Goal: Information Seeking & Learning: Understand process/instructions

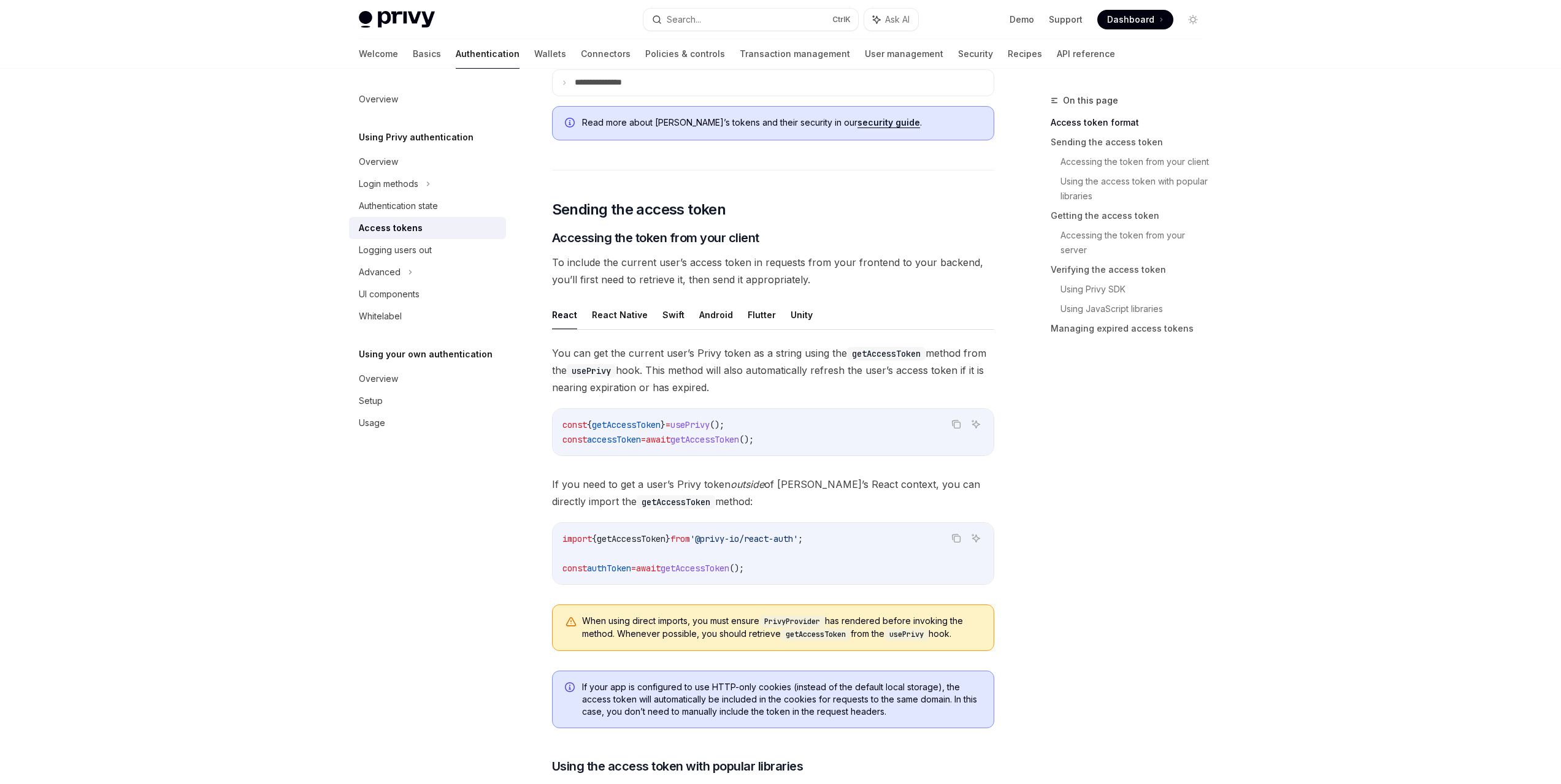
scroll to position [368, 0]
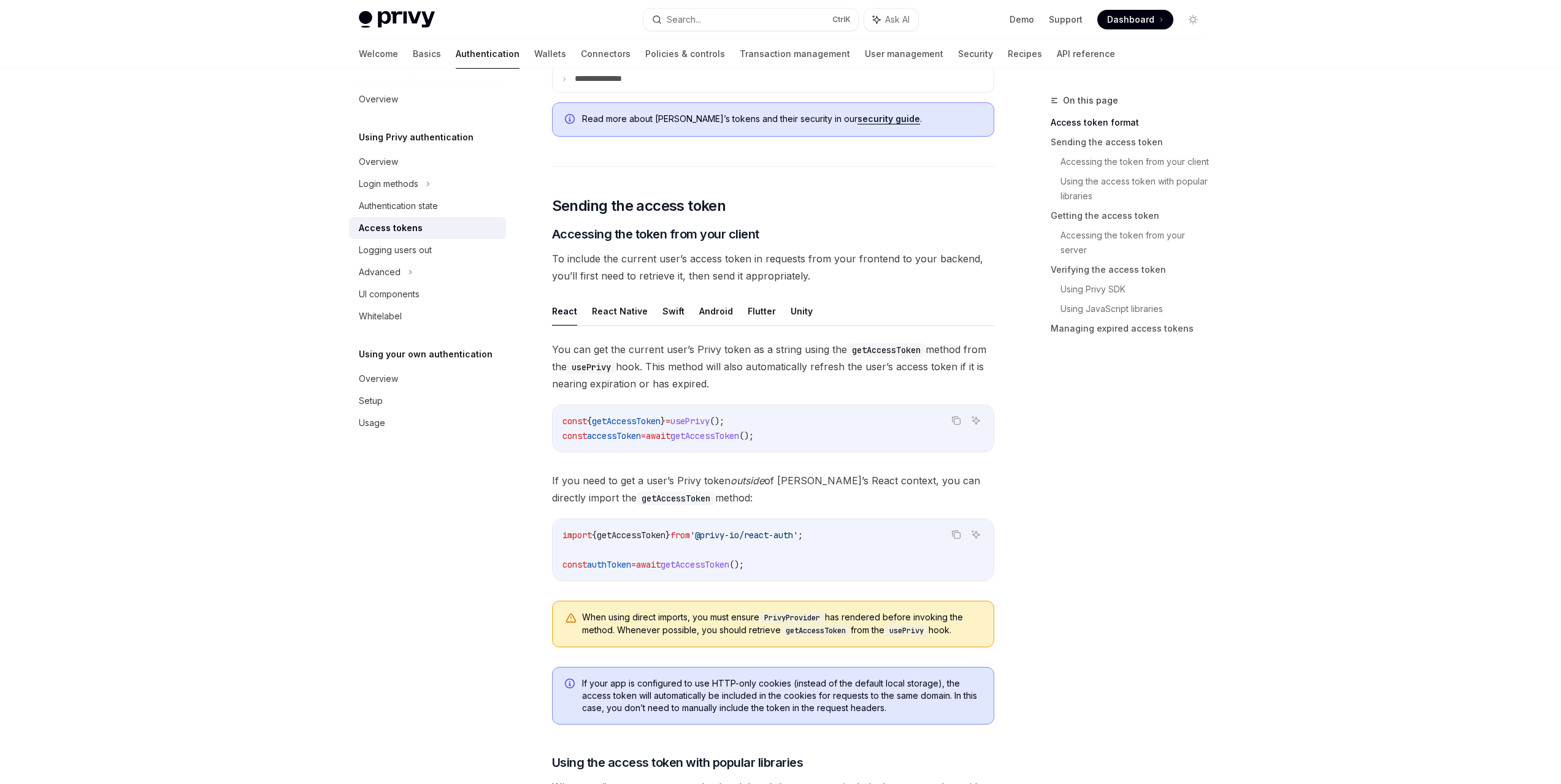
click at [659, 422] on span "getAccessToken" at bounding box center [626, 421] width 68 height 11
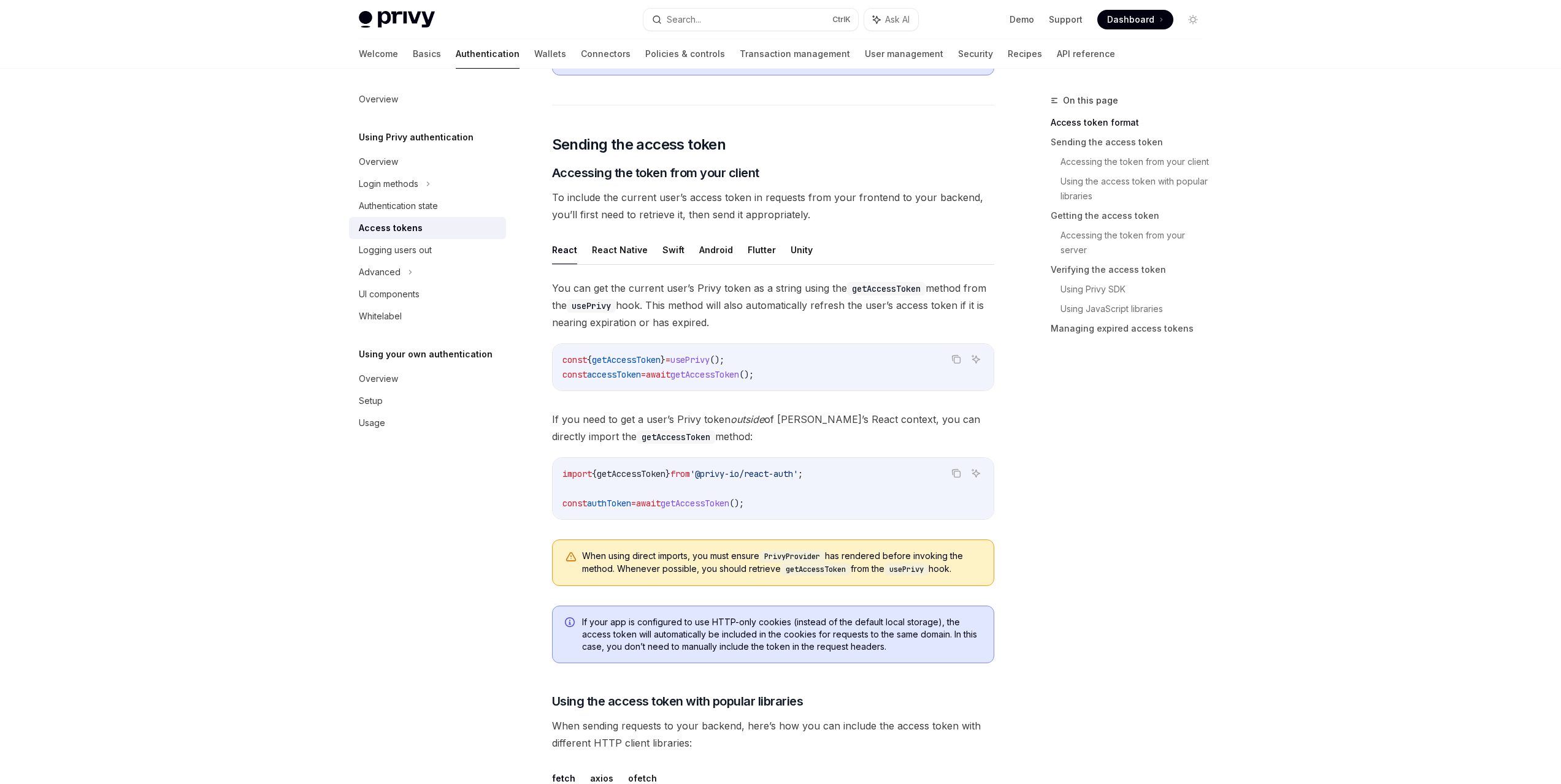
click at [623, 503] on span "authToken" at bounding box center [609, 502] width 44 height 11
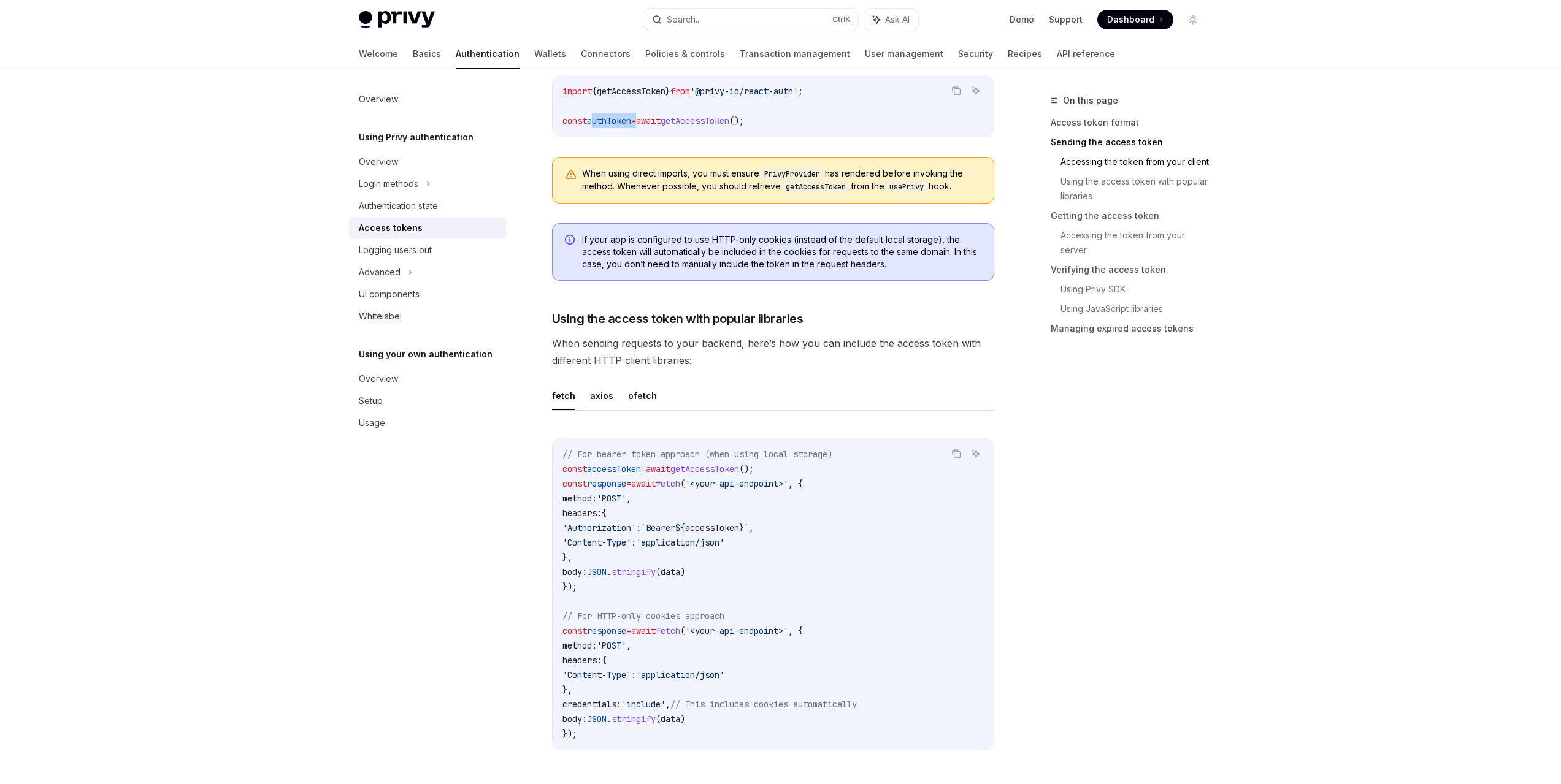
scroll to position [919, 0]
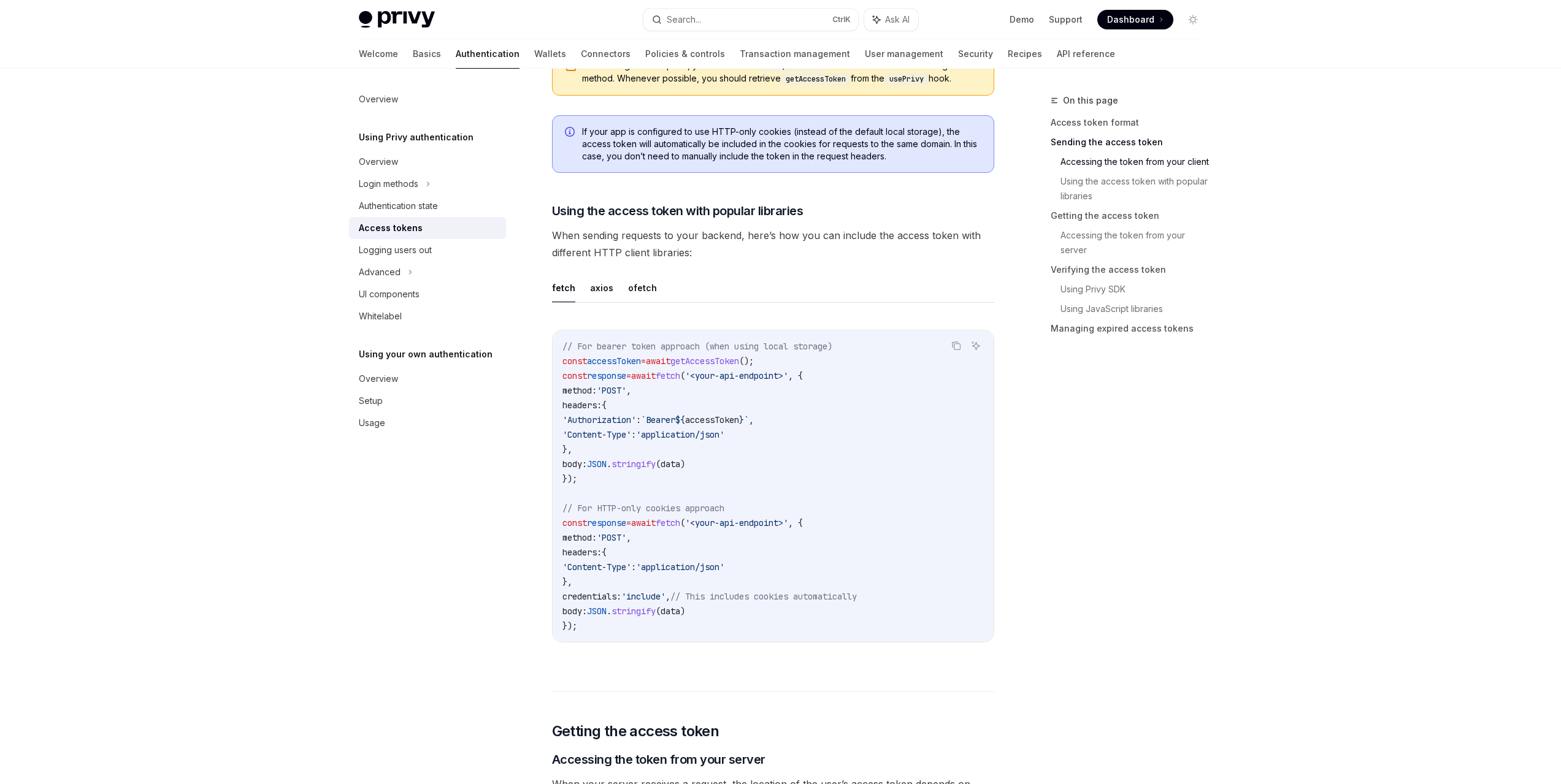
click at [629, 419] on span "'Authorization'" at bounding box center [599, 419] width 74 height 11
click at [734, 414] on code "// For bearer token approach (when using local storage) const accessToken = awa…" at bounding box center [773, 486] width 421 height 294
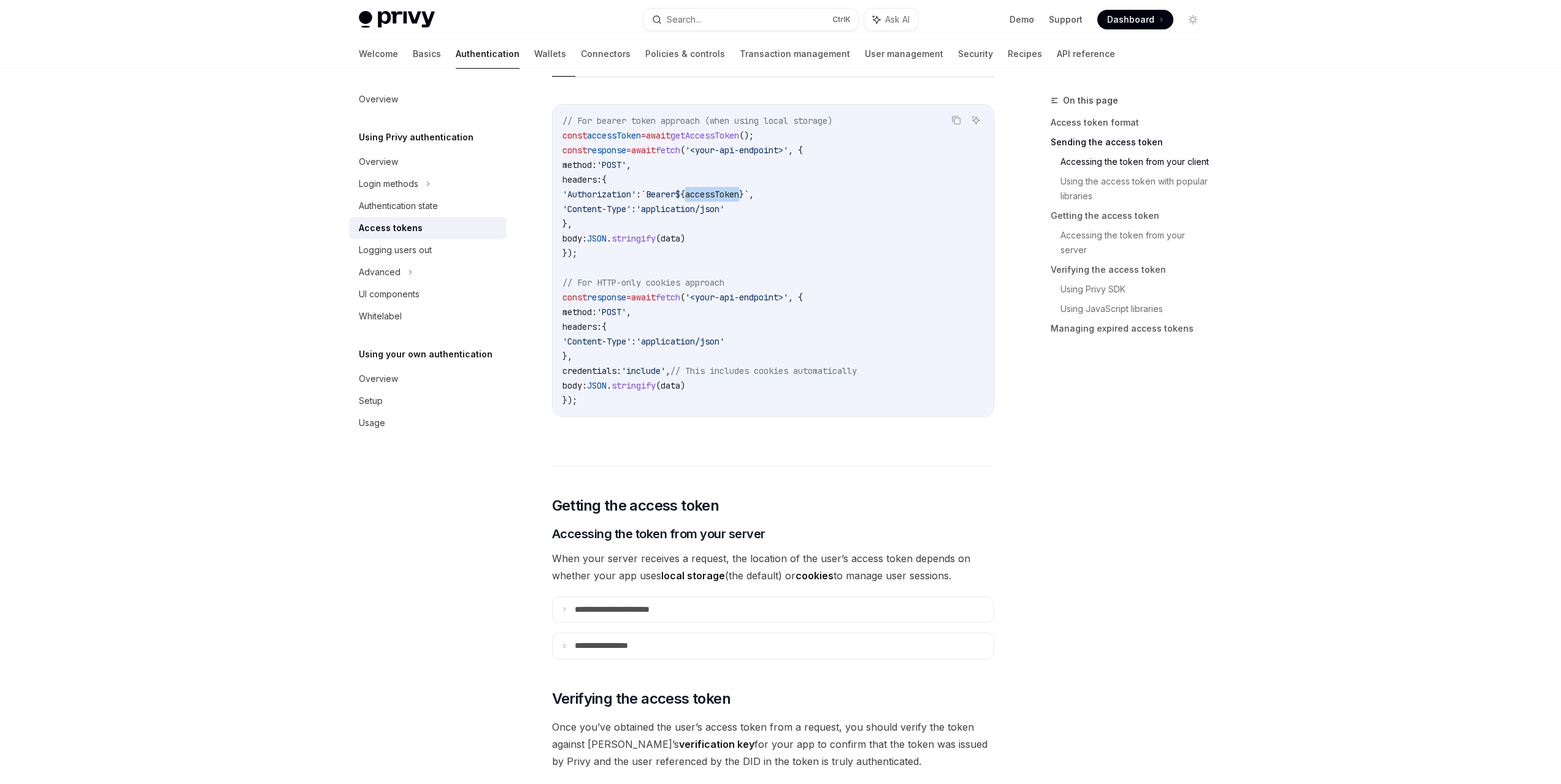
scroll to position [1164, 0]
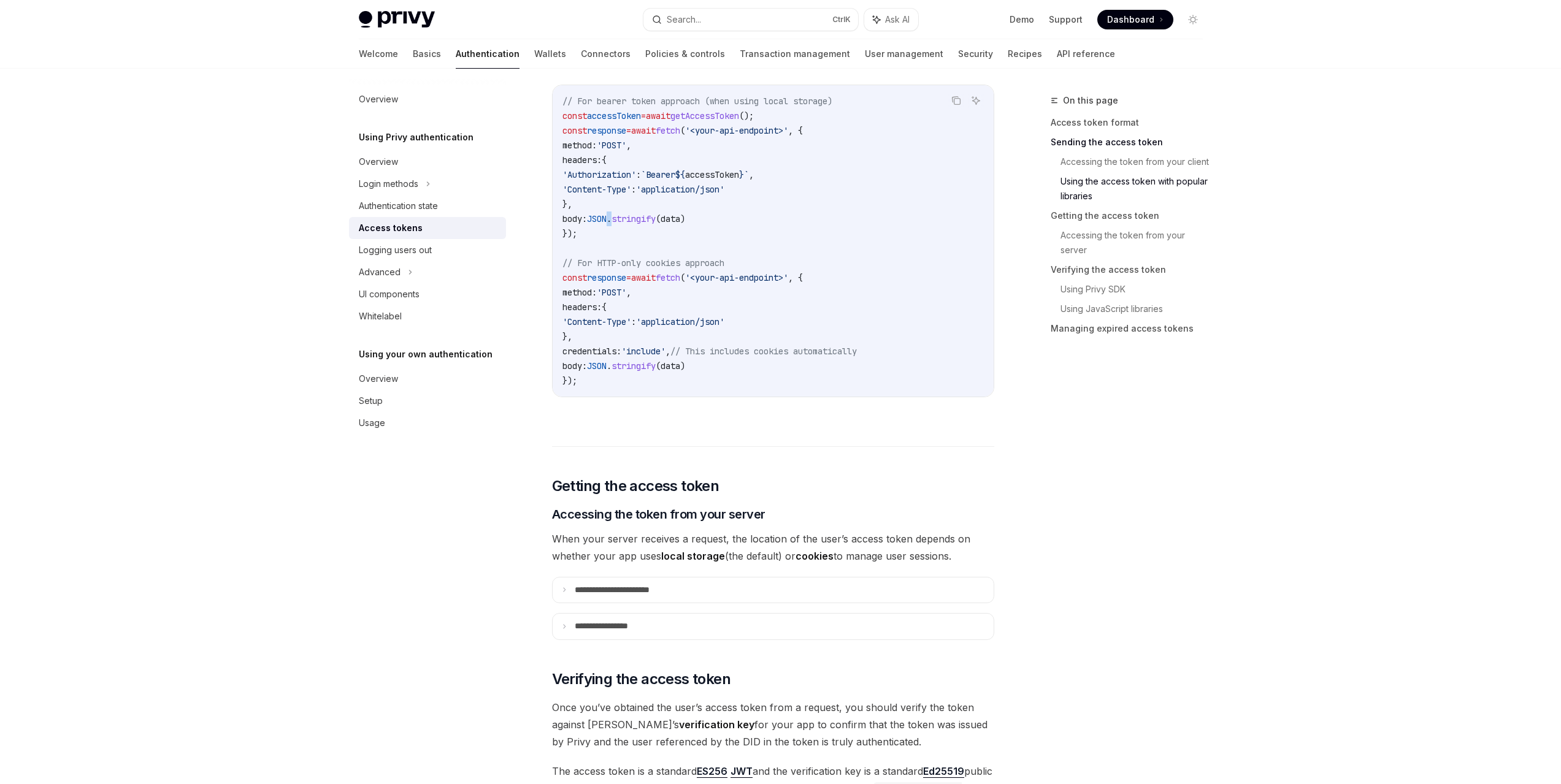
click at [611, 218] on span "." at bounding box center [608, 218] width 5 height 11
click at [725, 184] on span "'application/json'" at bounding box center [681, 188] width 88 height 11
click at [732, 174] on span "accessToken" at bounding box center [712, 174] width 54 height 11
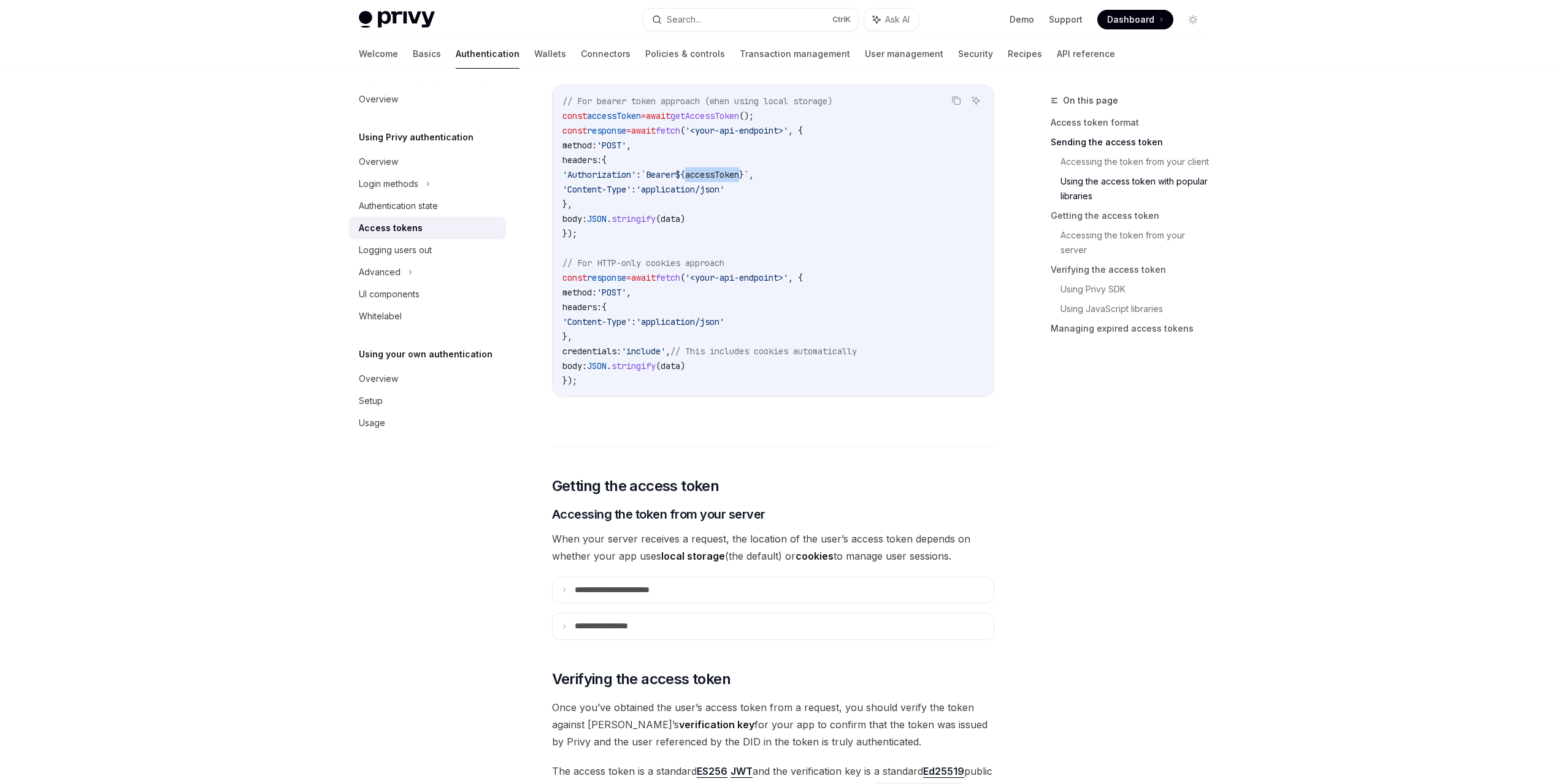
click at [732, 174] on span "accessToken" at bounding box center [712, 174] width 54 height 11
click at [674, 172] on span "`Bearer" at bounding box center [658, 174] width 35 height 11
click at [739, 175] on span "accessToken" at bounding box center [712, 174] width 54 height 11
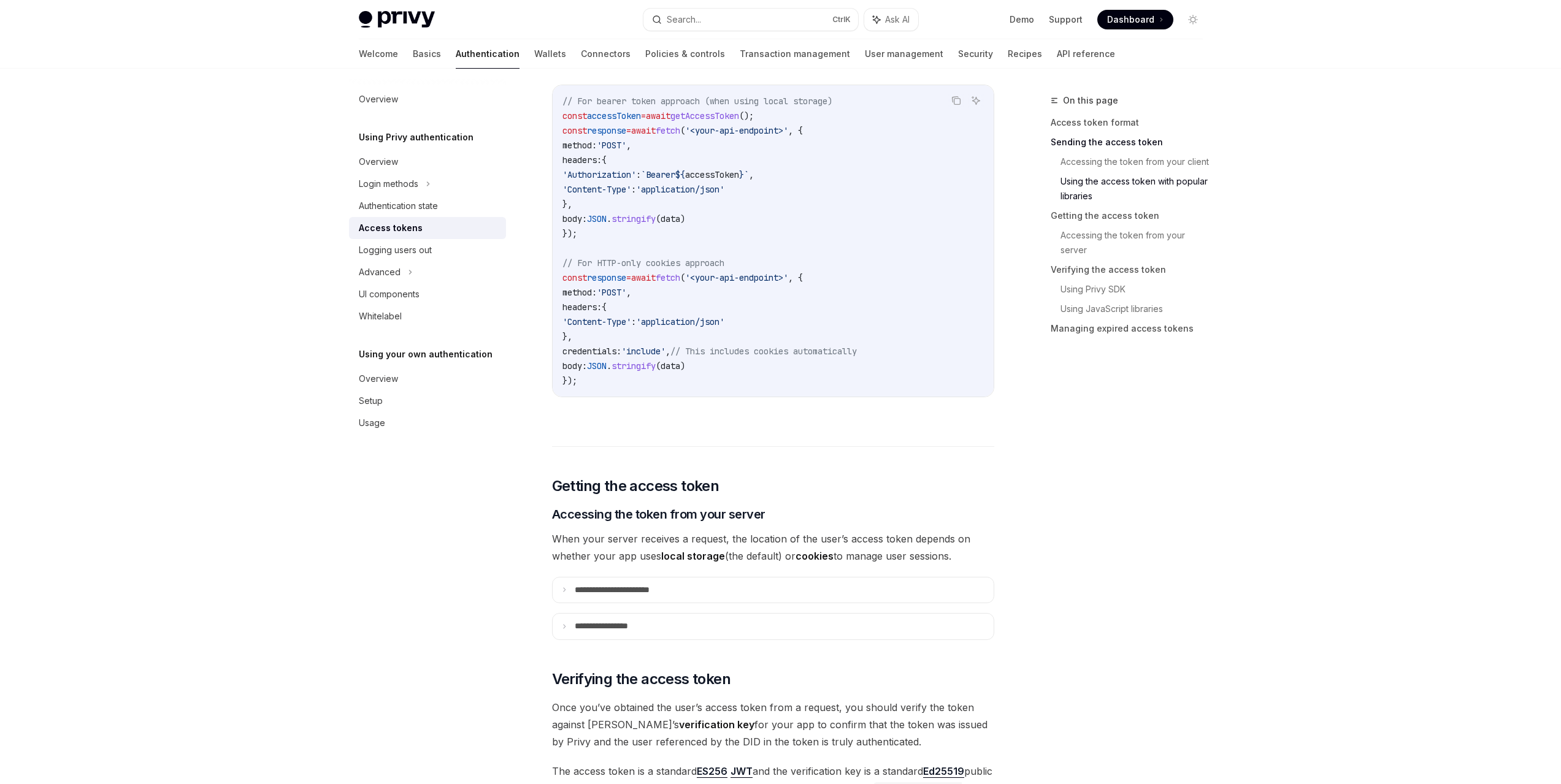
click at [722, 195] on code "// For bearer token approach (when using local storage) const accessToken = awa…" at bounding box center [773, 241] width 421 height 294
click at [676, 172] on span "`Bearer" at bounding box center [658, 174] width 35 height 11
click at [739, 175] on span "accessToken" at bounding box center [712, 174] width 54 height 11
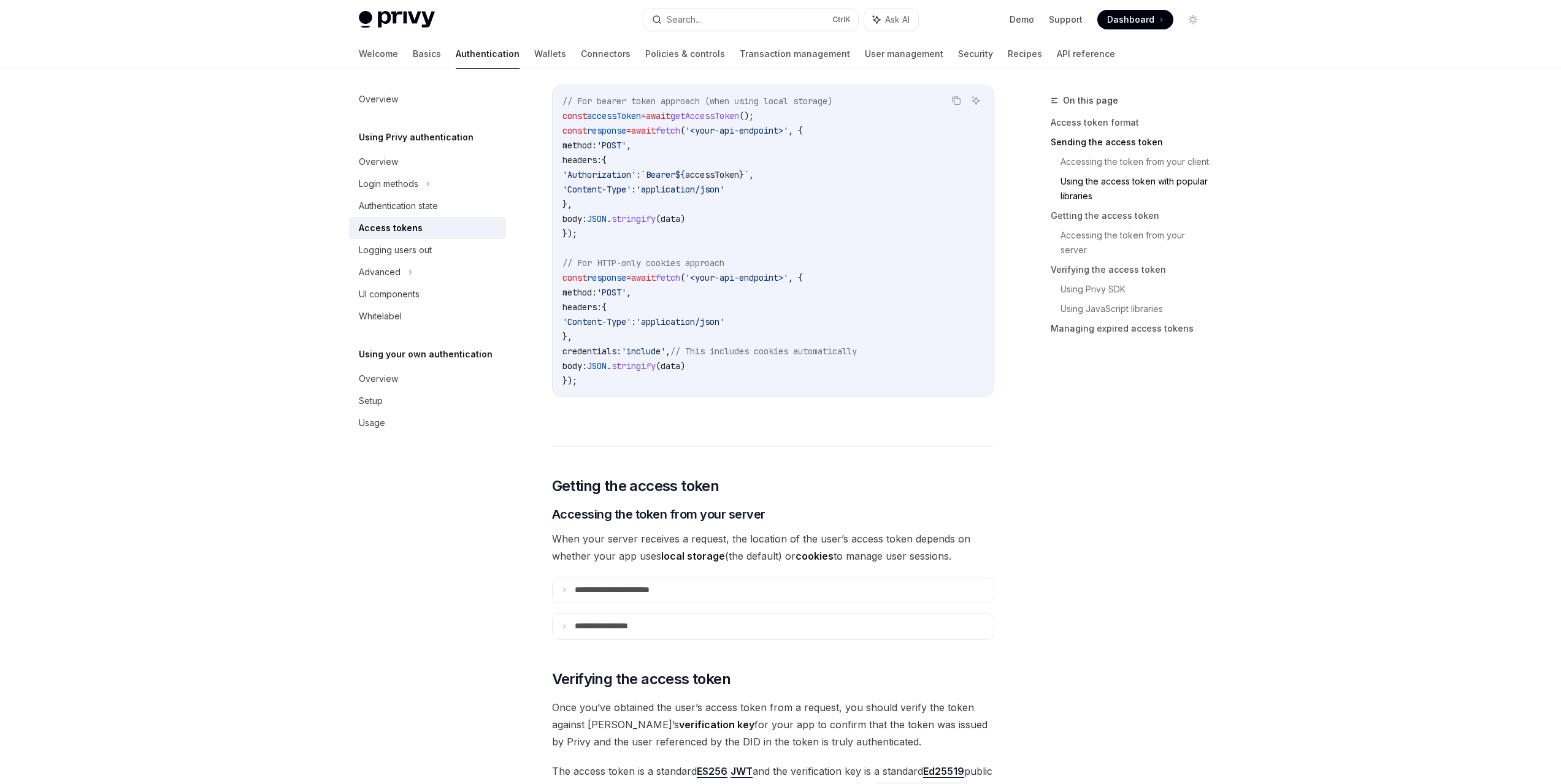
click at [725, 187] on span "'application/json'" at bounding box center [681, 188] width 88 height 11
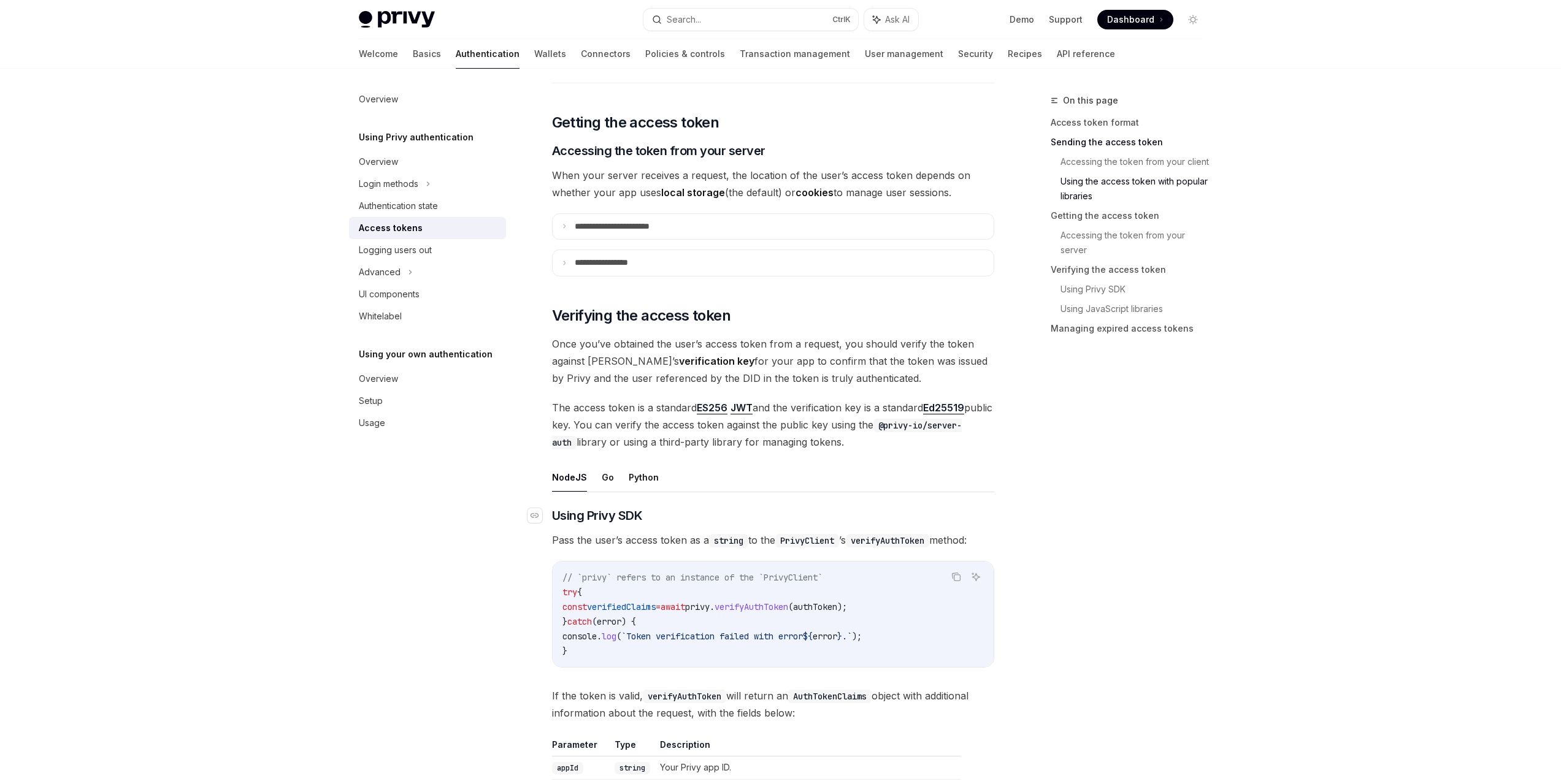
scroll to position [1655, 0]
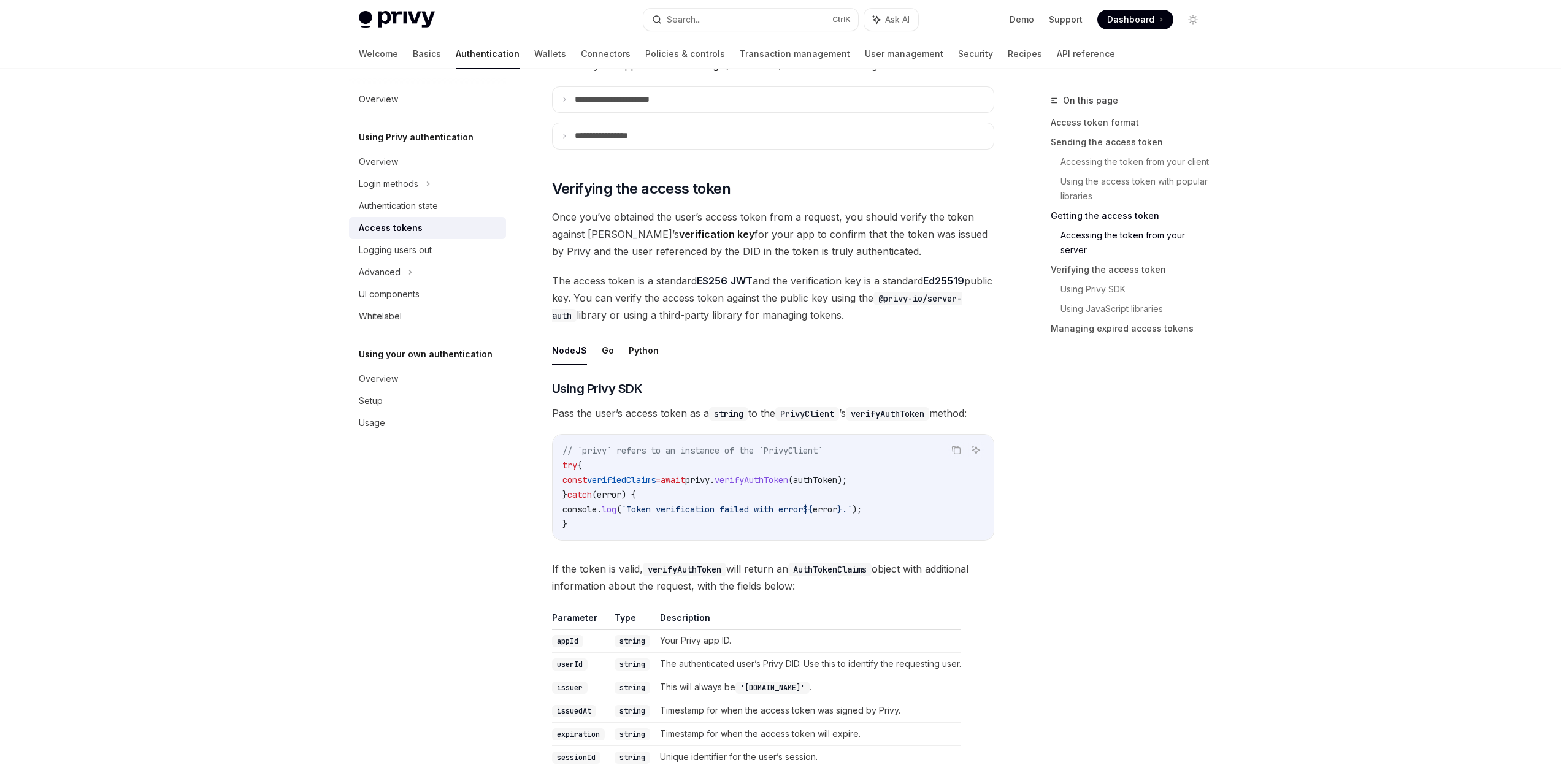
click at [784, 478] on span "verifyAuthToken" at bounding box center [751, 479] width 74 height 11
click at [779, 490] on code "// `privy` refers to an instance of the `PrivyClient` try { const verifiedClaim…" at bounding box center [773, 487] width 421 height 88
click at [837, 482] on span "authToken" at bounding box center [815, 479] width 44 height 11
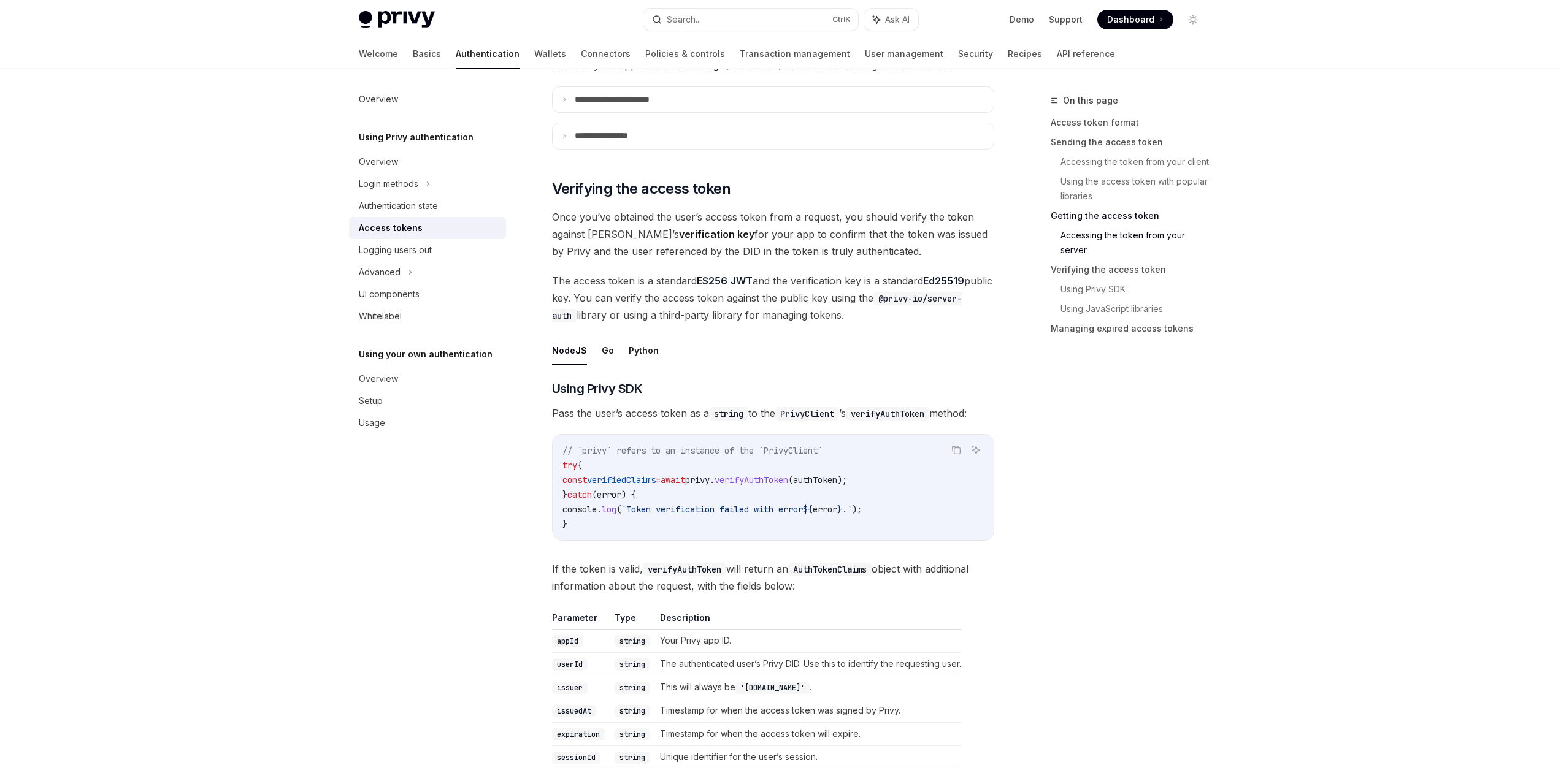
click at [813, 411] on code "PrivyClient" at bounding box center [807, 414] width 63 height 13
click at [811, 414] on code "PrivyClient" at bounding box center [807, 414] width 63 height 13
click at [598, 352] on ul "NodeJS Go Python" at bounding box center [773, 351] width 442 height 30
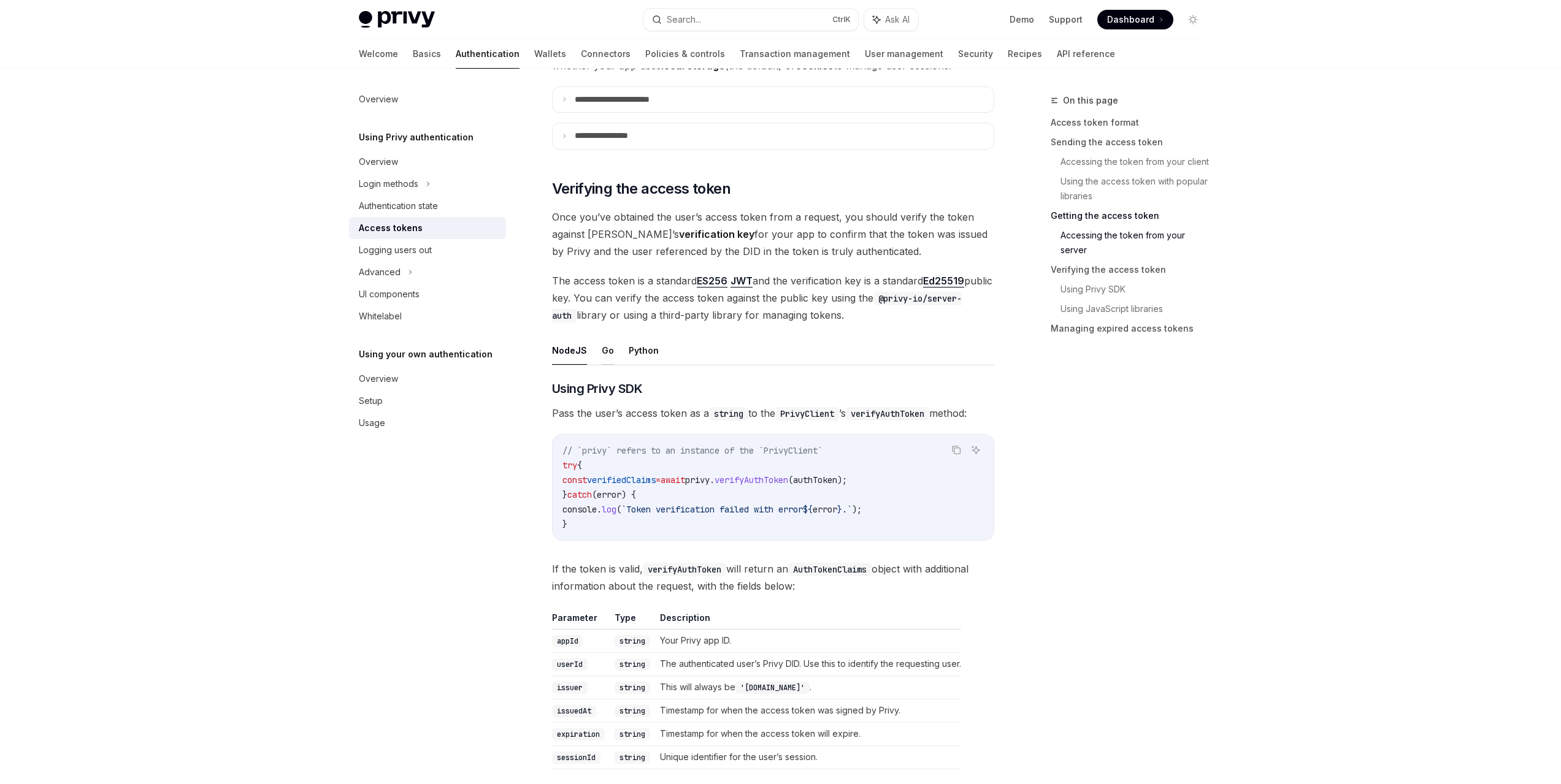
click at [603, 352] on button "Go" at bounding box center [607, 351] width 12 height 29
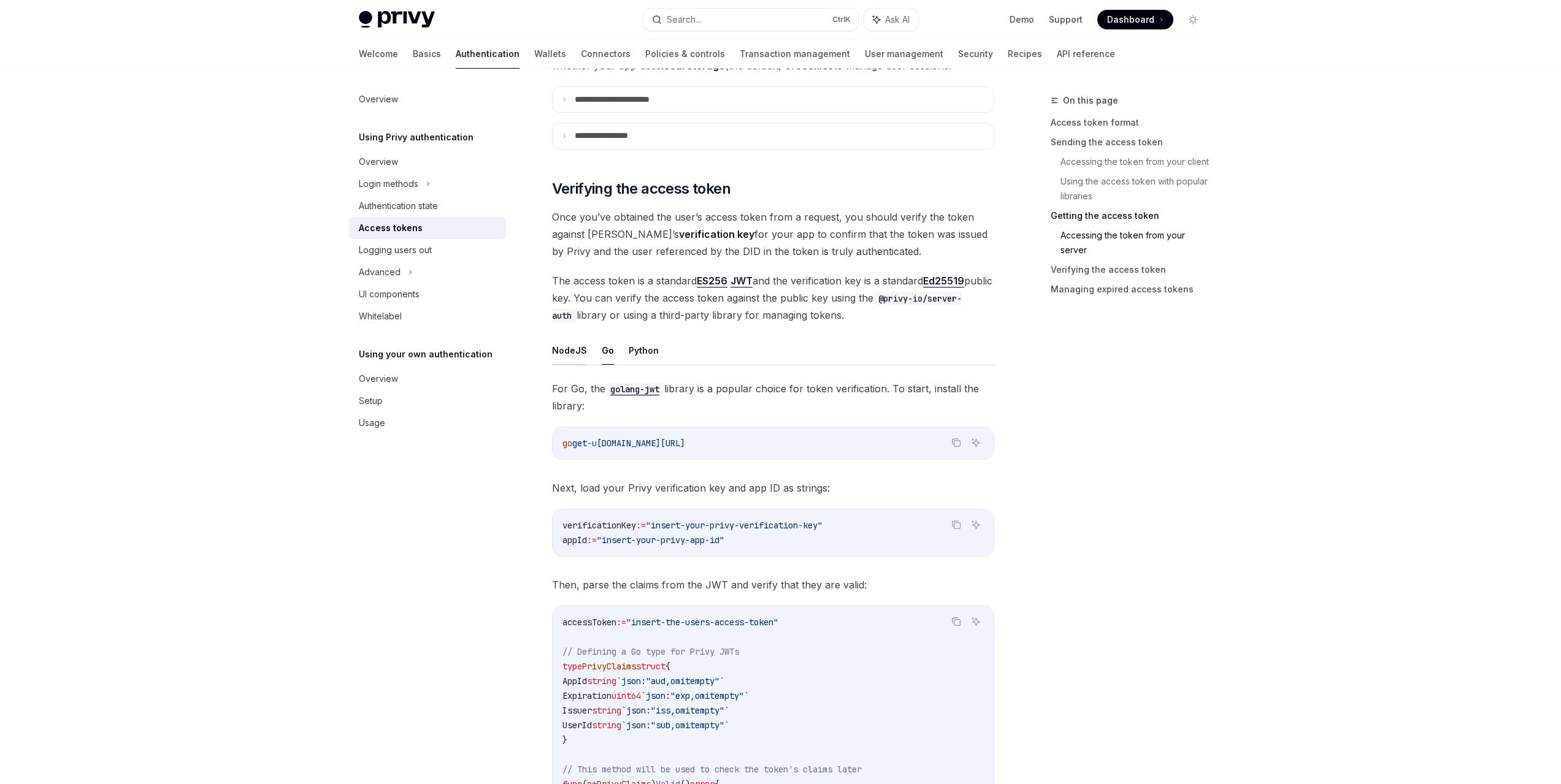
click at [581, 353] on button "NodeJS" at bounding box center [569, 351] width 35 height 29
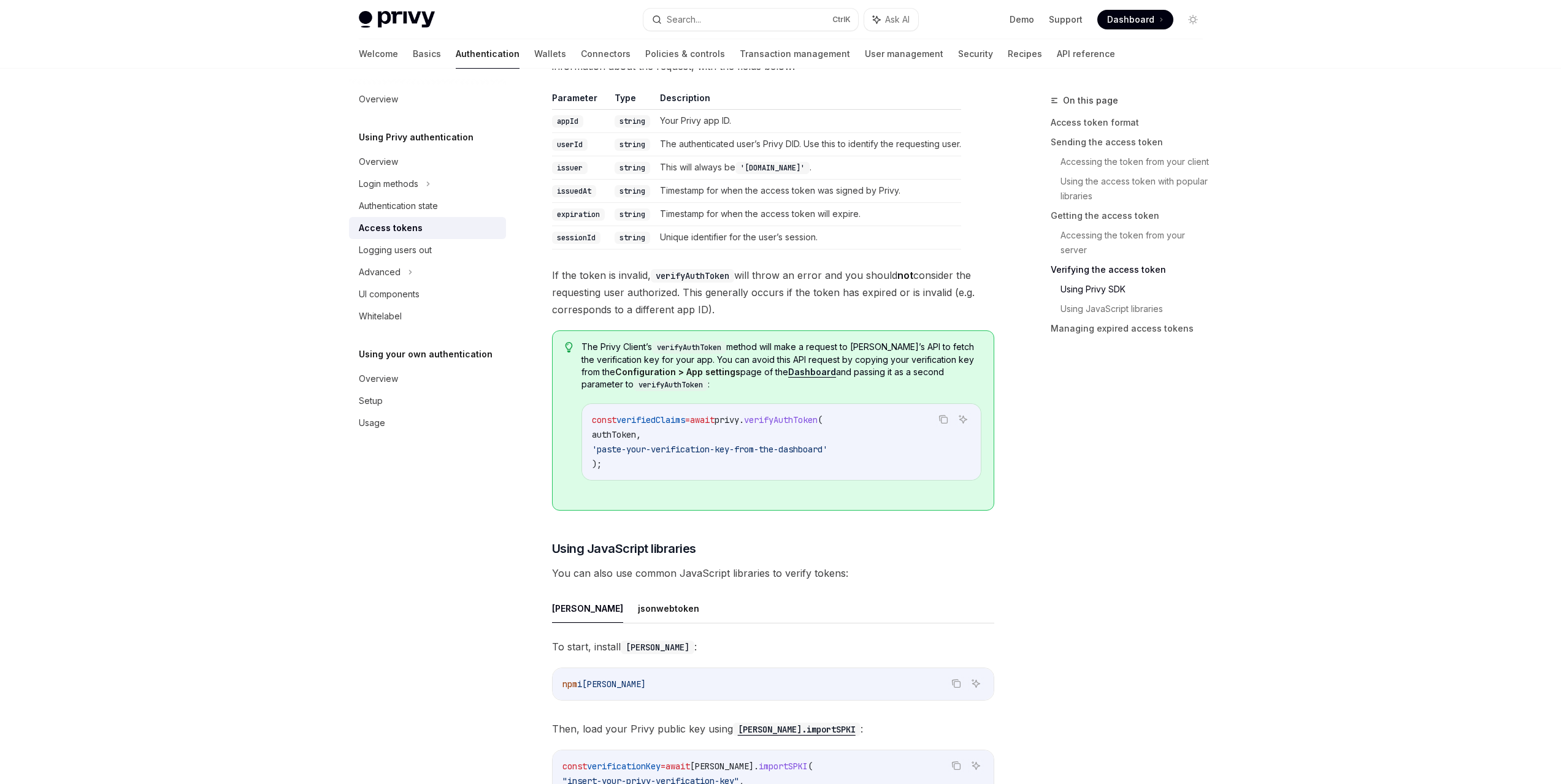
scroll to position [2145, 0]
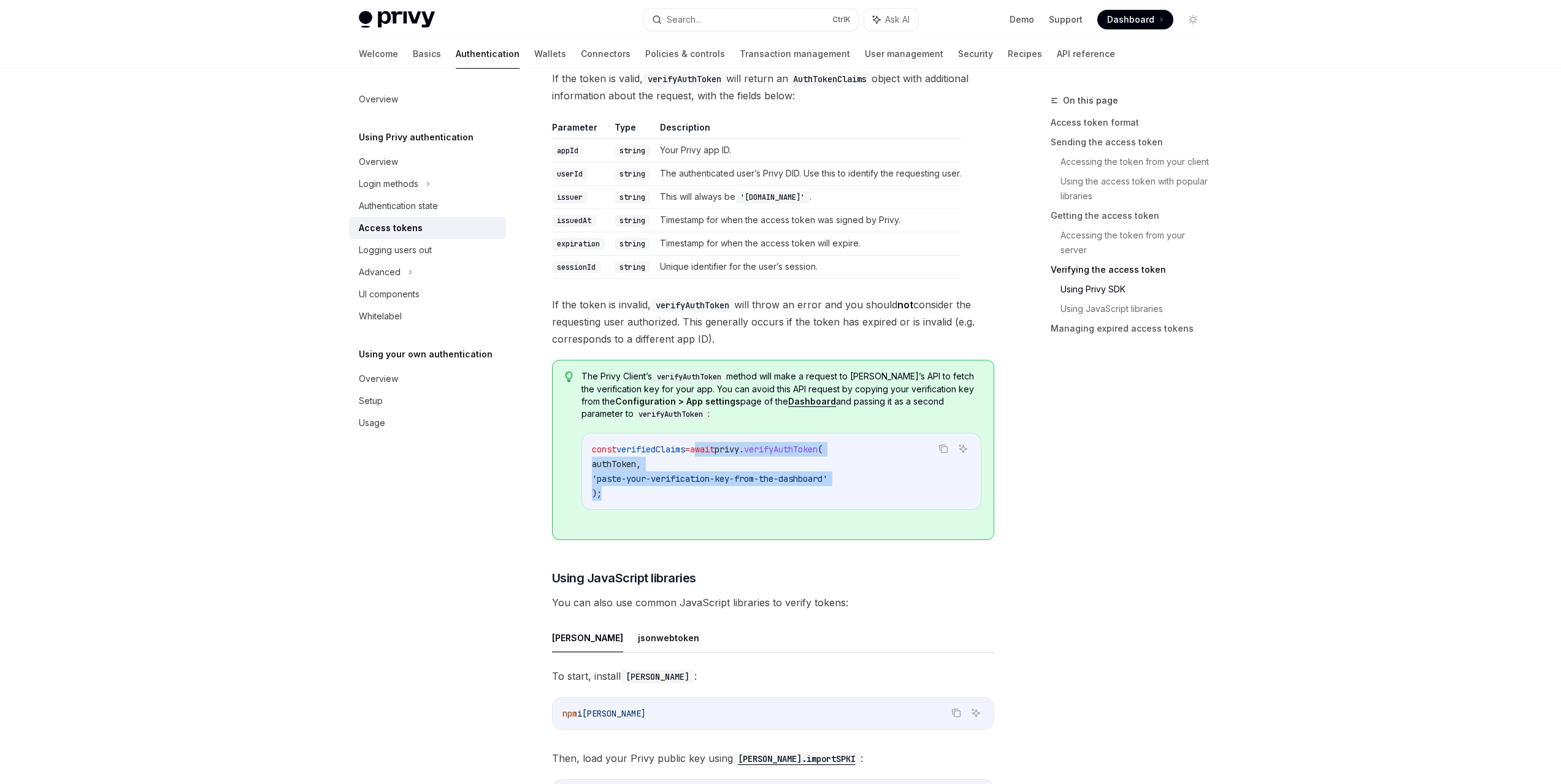
drag, startPoint x: 716, startPoint y: 447, endPoint x: 843, endPoint y: 490, distance: 134.1
click at [856, 490] on code "const verifiedClaims = await privy . verifyAuthToken ( authToken , 'paste-your-…" at bounding box center [781, 471] width 379 height 59
click at [696, 468] on code "const verifiedClaims = await privy . verifyAuthToken ( authToken , 'paste-your-…" at bounding box center [781, 471] width 379 height 59
drag, startPoint x: 710, startPoint y: 449, endPoint x: 630, endPoint y: 478, distance: 85.1
click at [664, 484] on code "const verifiedClaims = await privy . verifyAuthToken ( authToken , 'paste-your-…" at bounding box center [781, 471] width 379 height 59
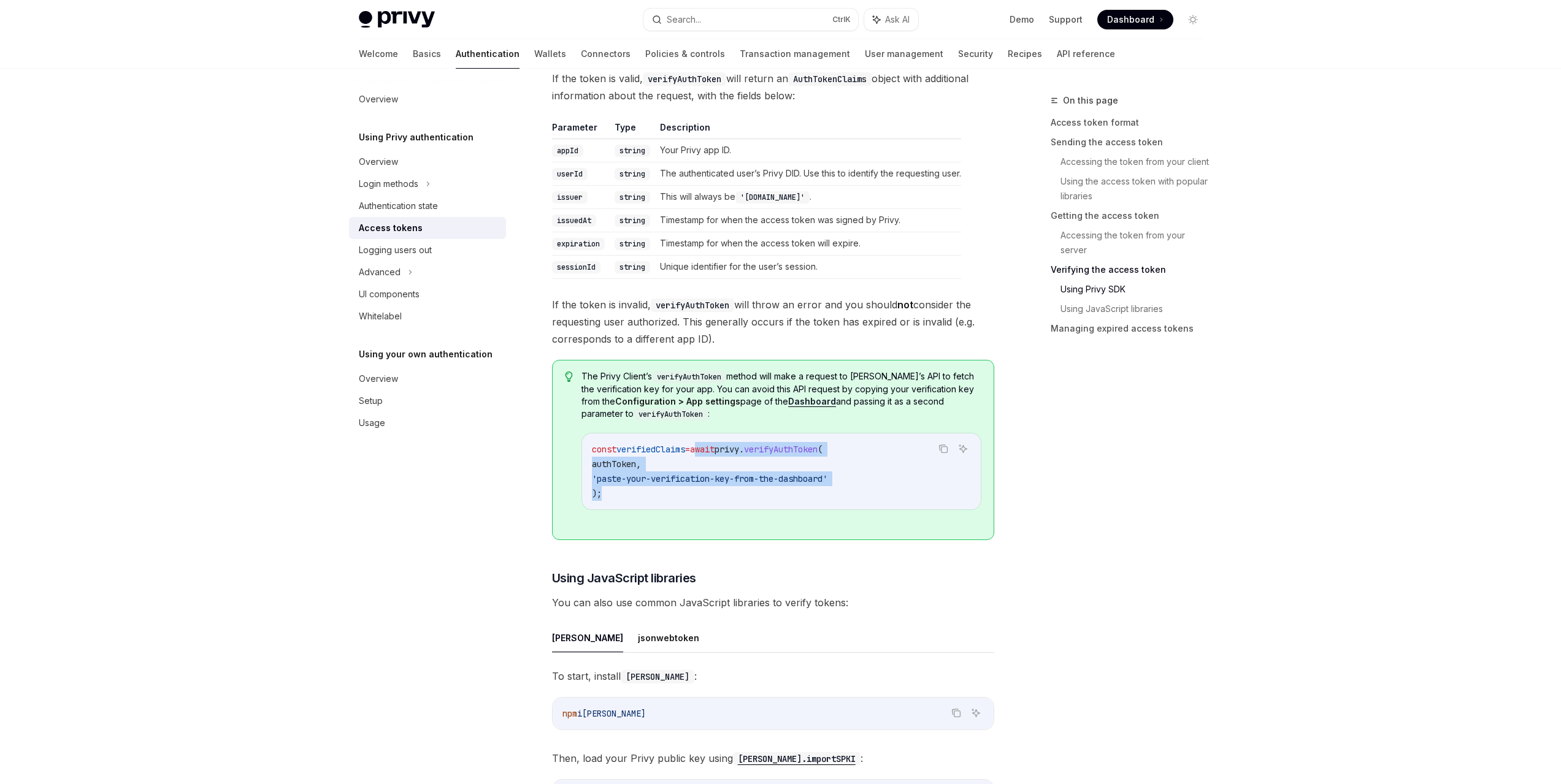
drag, startPoint x: 606, startPoint y: 494, endPoint x: 710, endPoint y: 444, distance: 115.4
click at [710, 444] on code "const verifiedClaims = await privy . verifyAuthToken ( authToken , 'paste-your-…" at bounding box center [781, 471] width 379 height 59
click at [698, 465] on code "const verifiedClaims = await privy . verifyAuthToken ( authToken , 'paste-your-…" at bounding box center [781, 471] width 379 height 59
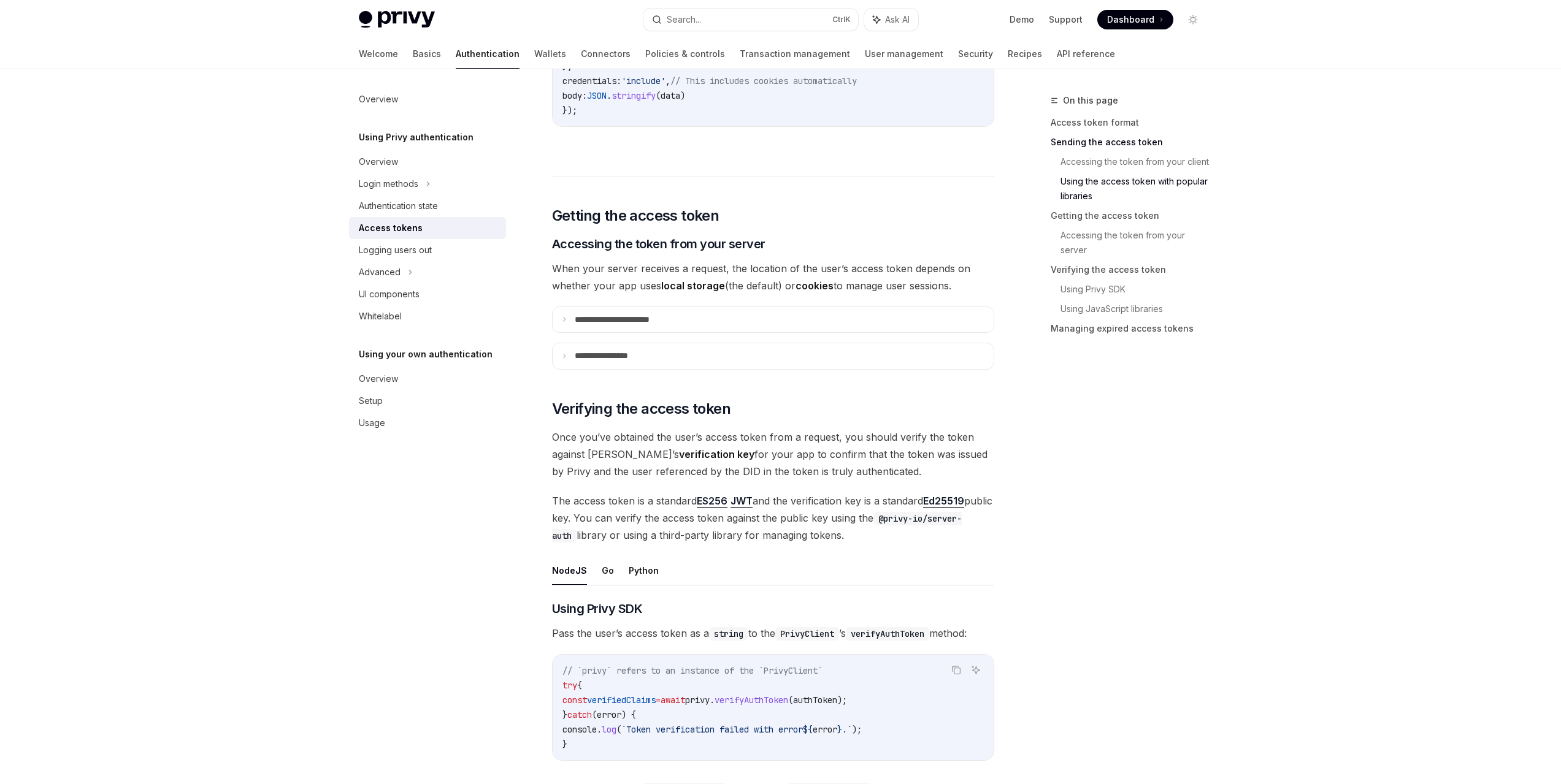
scroll to position [1357, 0]
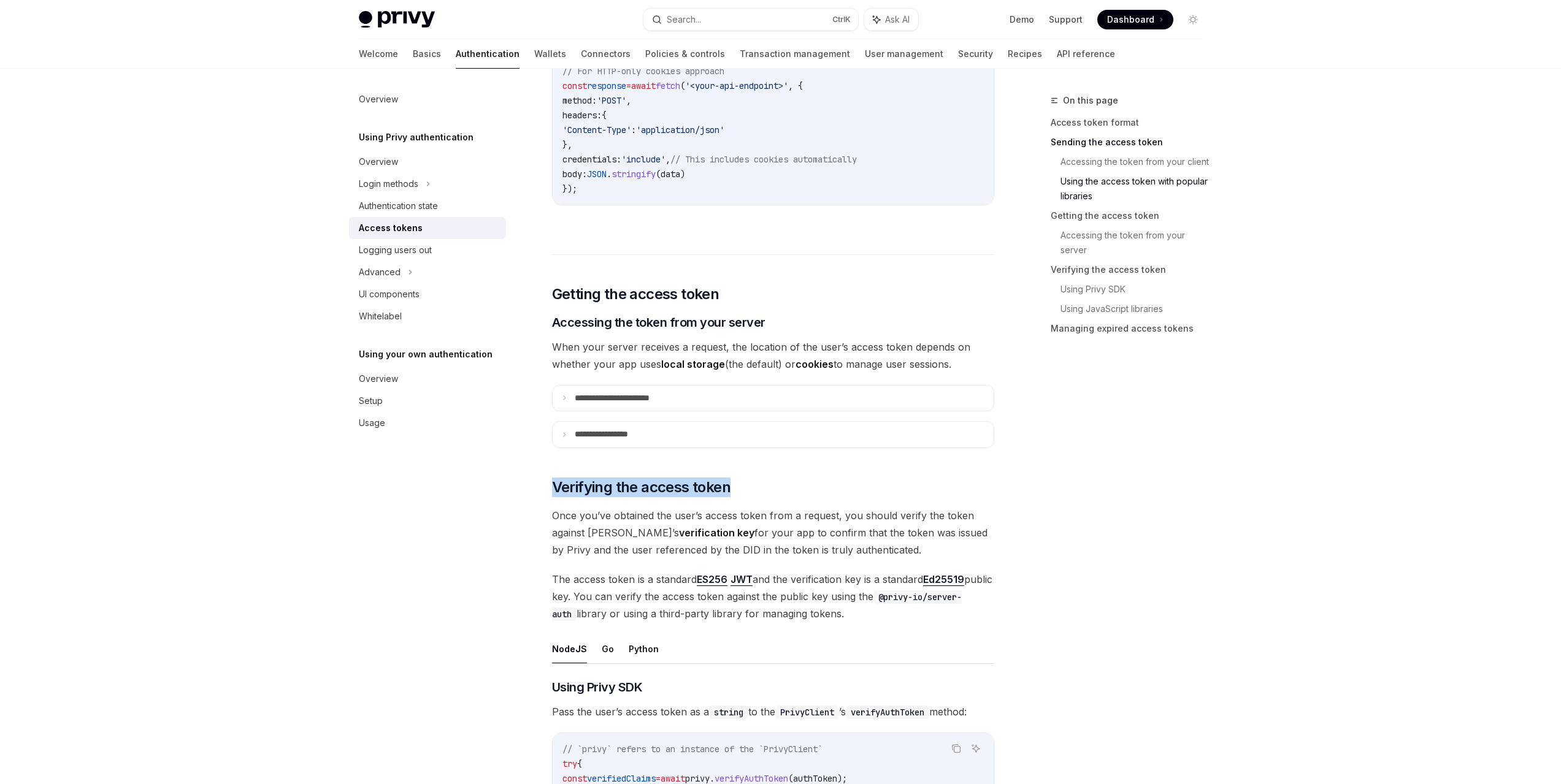
drag, startPoint x: 734, startPoint y: 489, endPoint x: 530, endPoint y: 501, distance: 204.4
click at [552, 489] on h2 "​ Verifying the access token" at bounding box center [773, 487] width 442 height 19
click at [483, 522] on div "Overview Using Privy authentication Overview Login methods Authentication state…" at bounding box center [437, 426] width 177 height 716
drag, startPoint x: 555, startPoint y: 484, endPoint x: 744, endPoint y: 485, distance: 189.0
click at [744, 485] on h2 "​ Verifying the access token" at bounding box center [773, 487] width 442 height 19
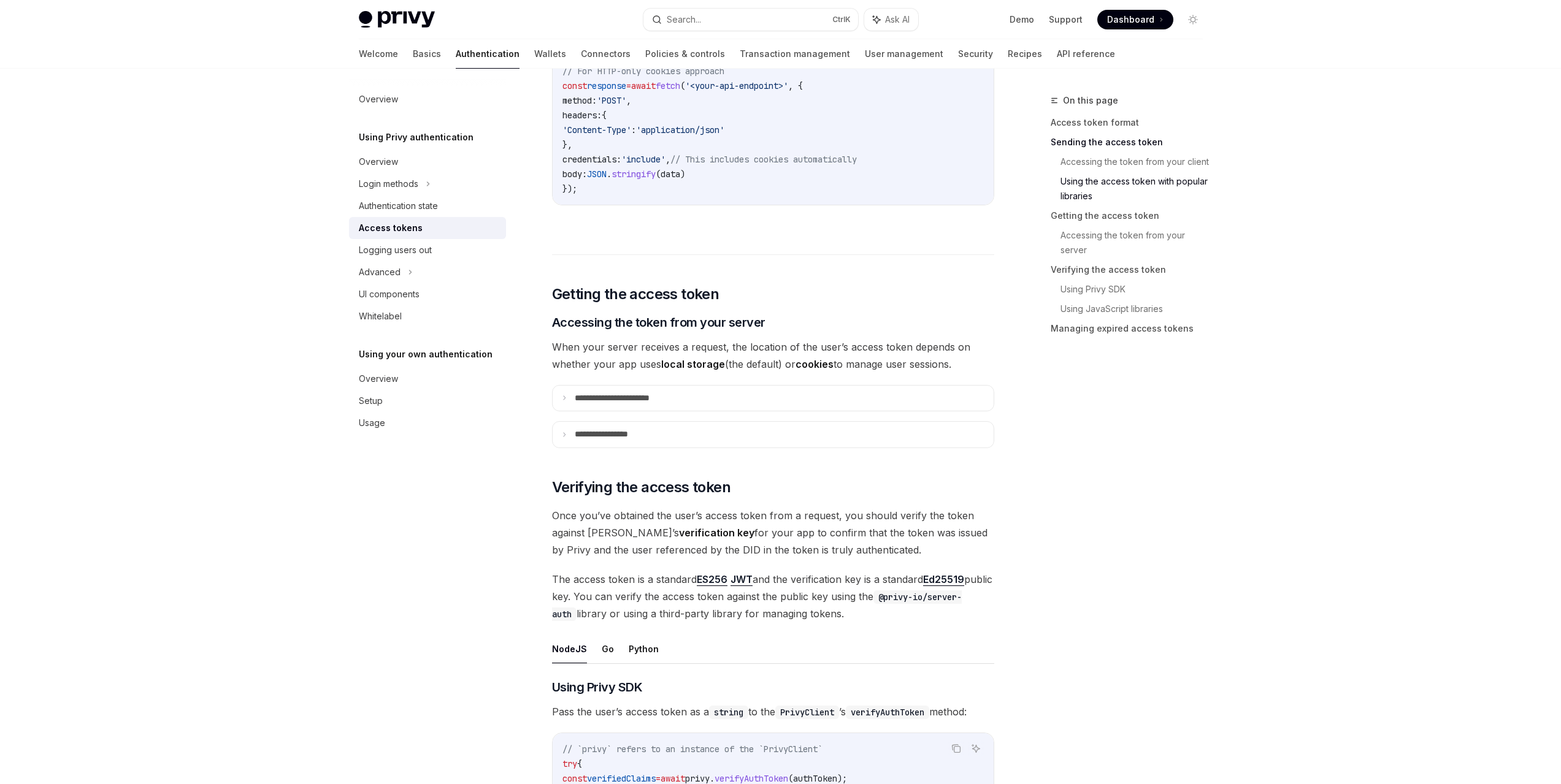
click at [429, 526] on div "Overview Using Privy authentication Overview Login methods Authentication state…" at bounding box center [437, 426] width 177 height 716
drag, startPoint x: 512, startPoint y: 495, endPoint x: 961, endPoint y: 614, distance: 464.5
click at [960, 614] on div "Overview Using Privy authentication Overview Login methods Authentication state…" at bounding box center [780, 545] width 903 height 3666
click at [958, 618] on span "The access token is a standard ES256 JWT and the verification key is a standard…" at bounding box center [773, 597] width 442 height 52
drag, startPoint x: 895, startPoint y: 616, endPoint x: 552, endPoint y: 486, distance: 366.8
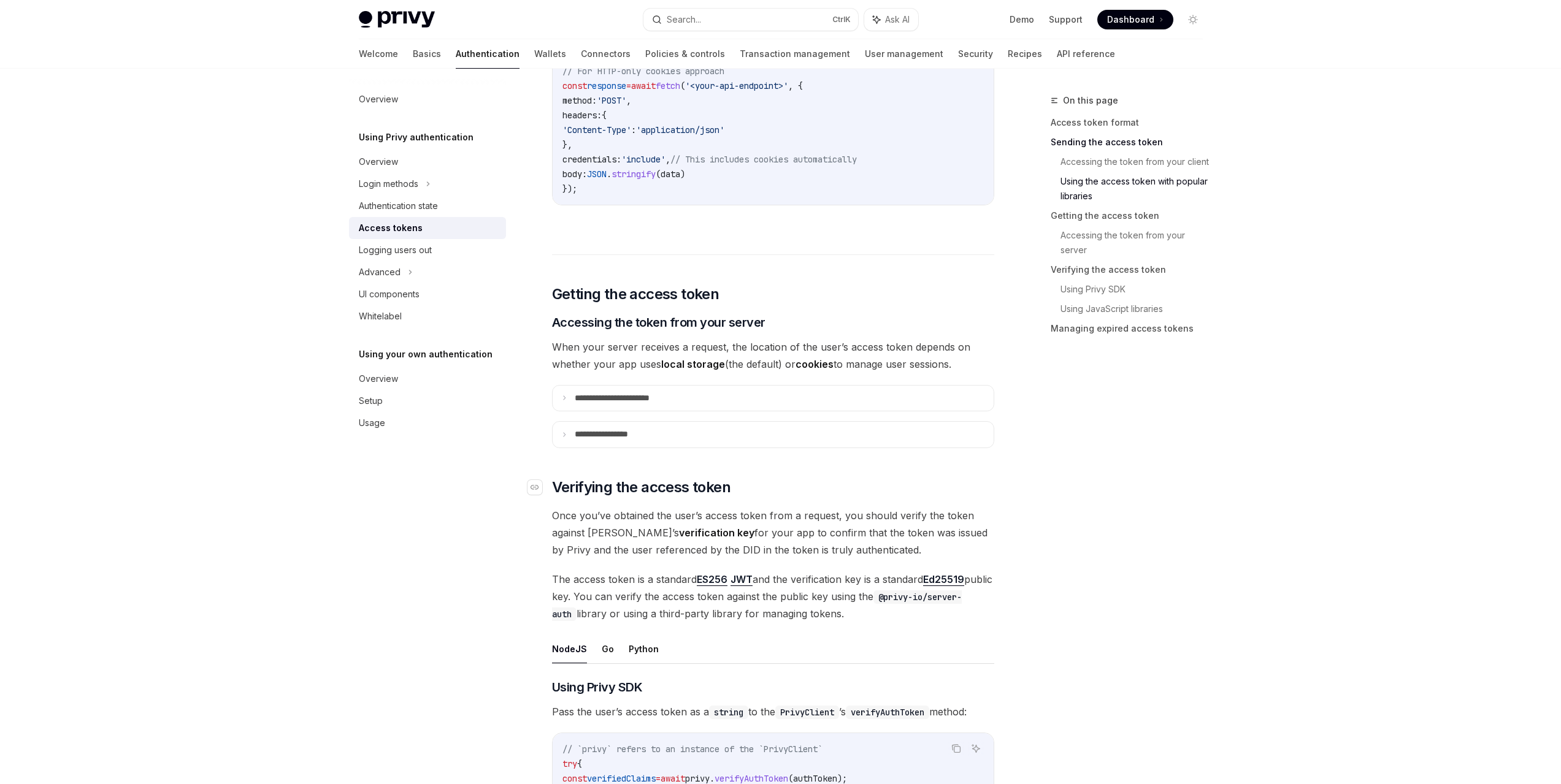
click at [552, 486] on div "**********" at bounding box center [773, 497] width 442 height 3398
click at [441, 533] on div "Overview Using Privy authentication Overview Login methods Authentication state…" at bounding box center [437, 426] width 177 height 716
drag, startPoint x: 552, startPoint y: 485, endPoint x: 936, endPoint y: 619, distance: 406.7
click at [936, 619] on div "**********" at bounding box center [773, 497] width 442 height 3398
click at [933, 619] on span "The access token is a standard ES256 JWT and the verification key is a standard…" at bounding box center [773, 597] width 442 height 52
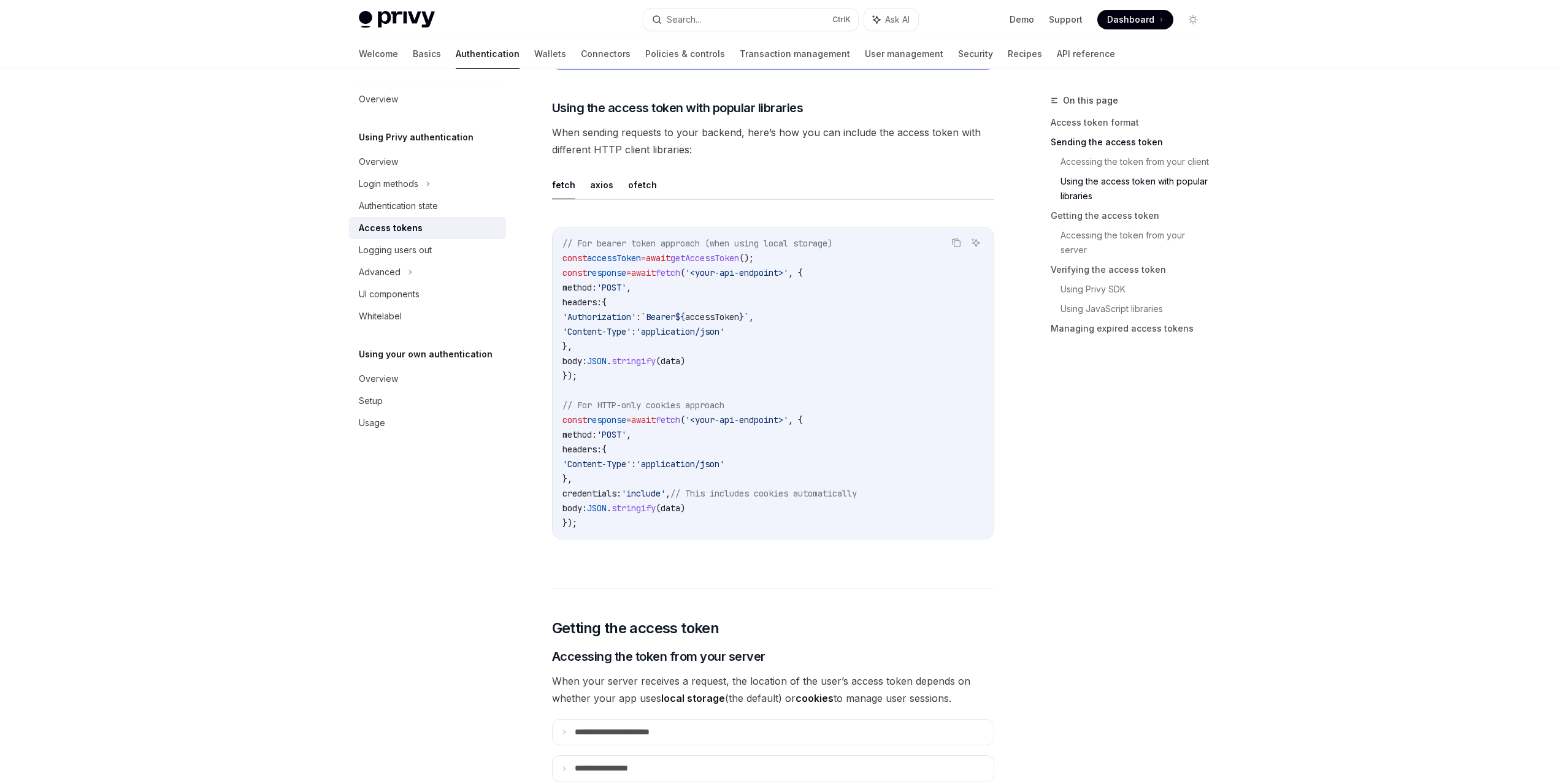
scroll to position [989, 0]
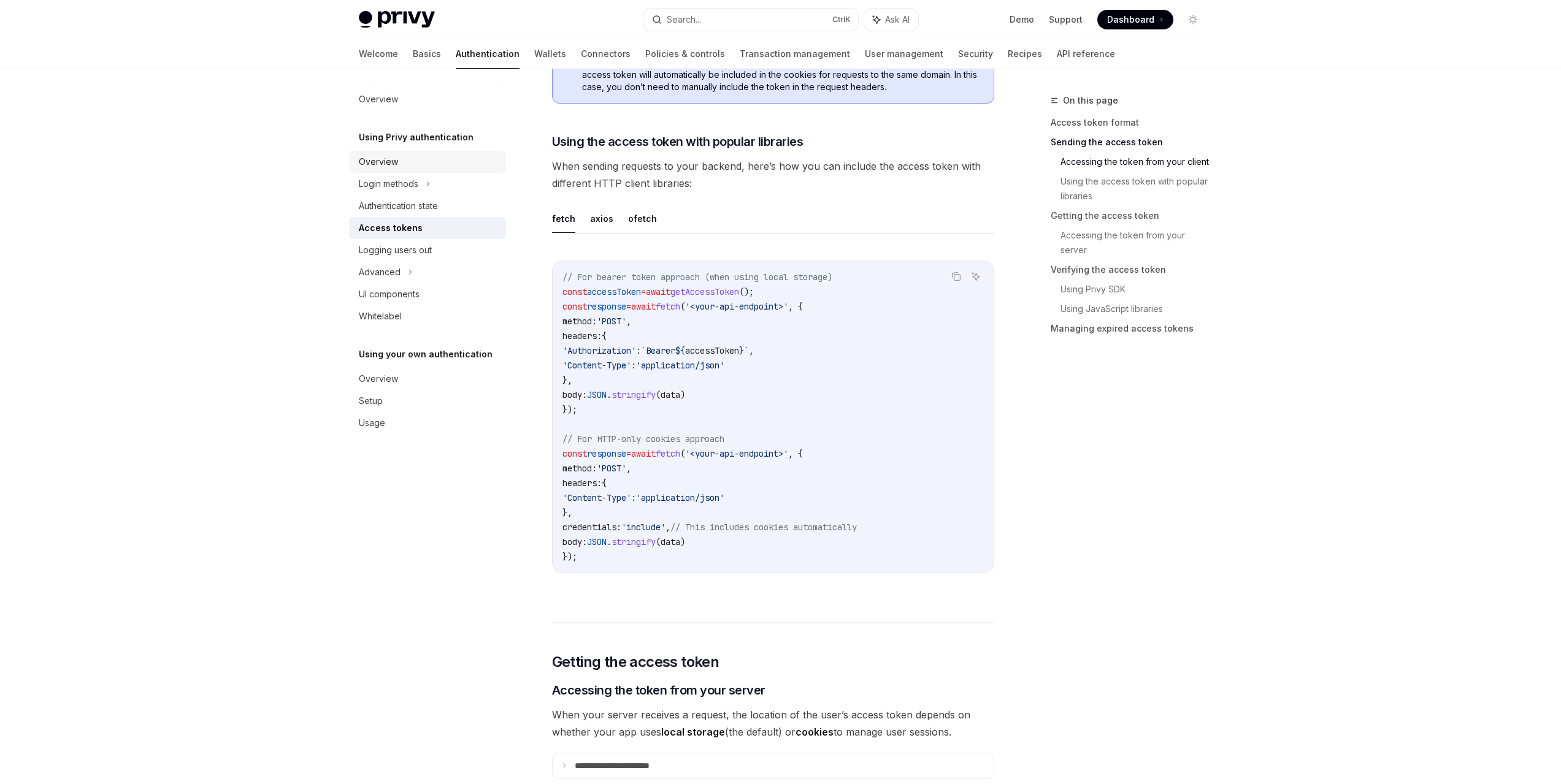
click at [390, 166] on div "Overview" at bounding box center [378, 161] width 39 height 14
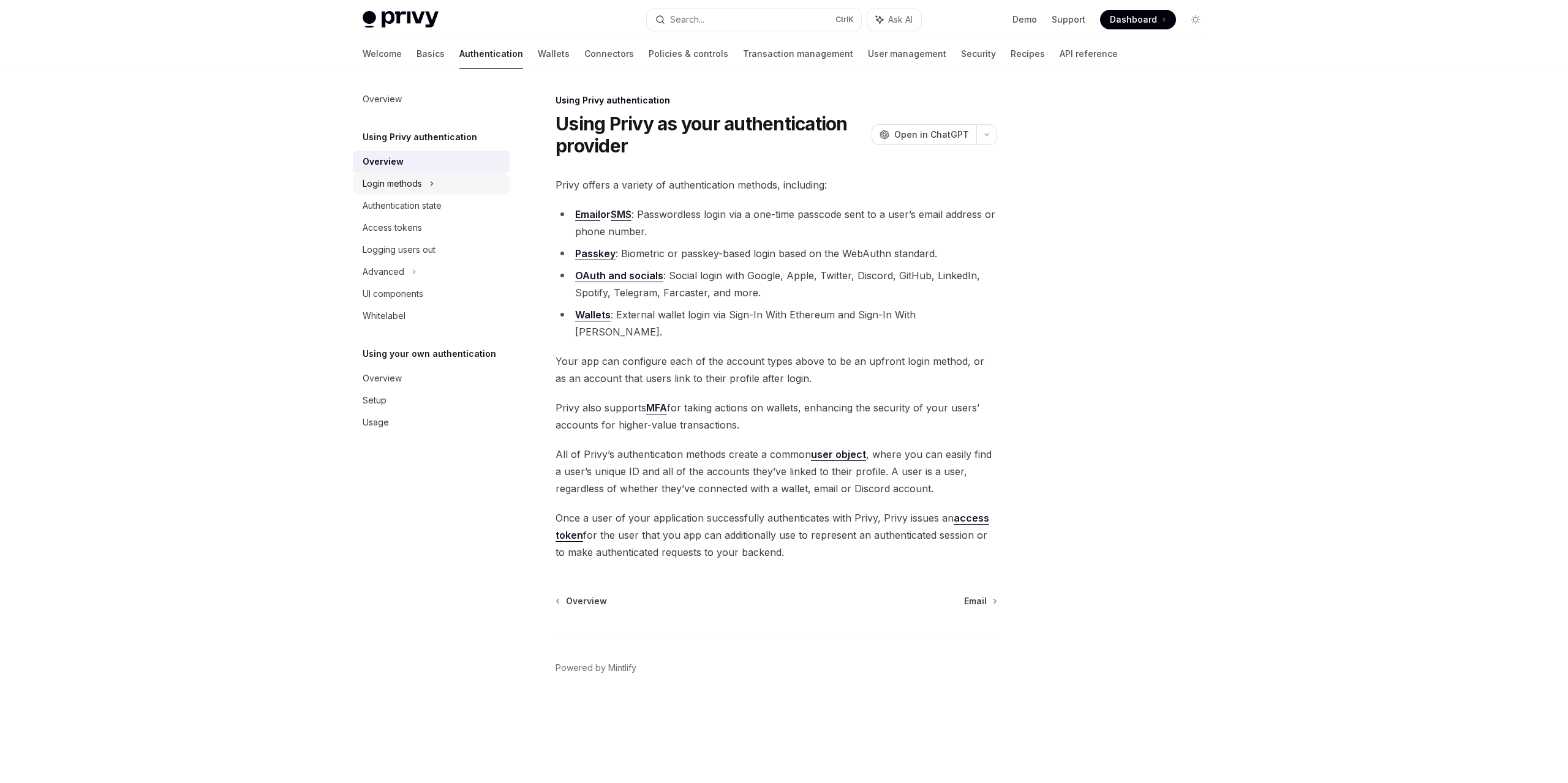
click at [382, 182] on div "Login methods" at bounding box center [392, 183] width 59 height 14
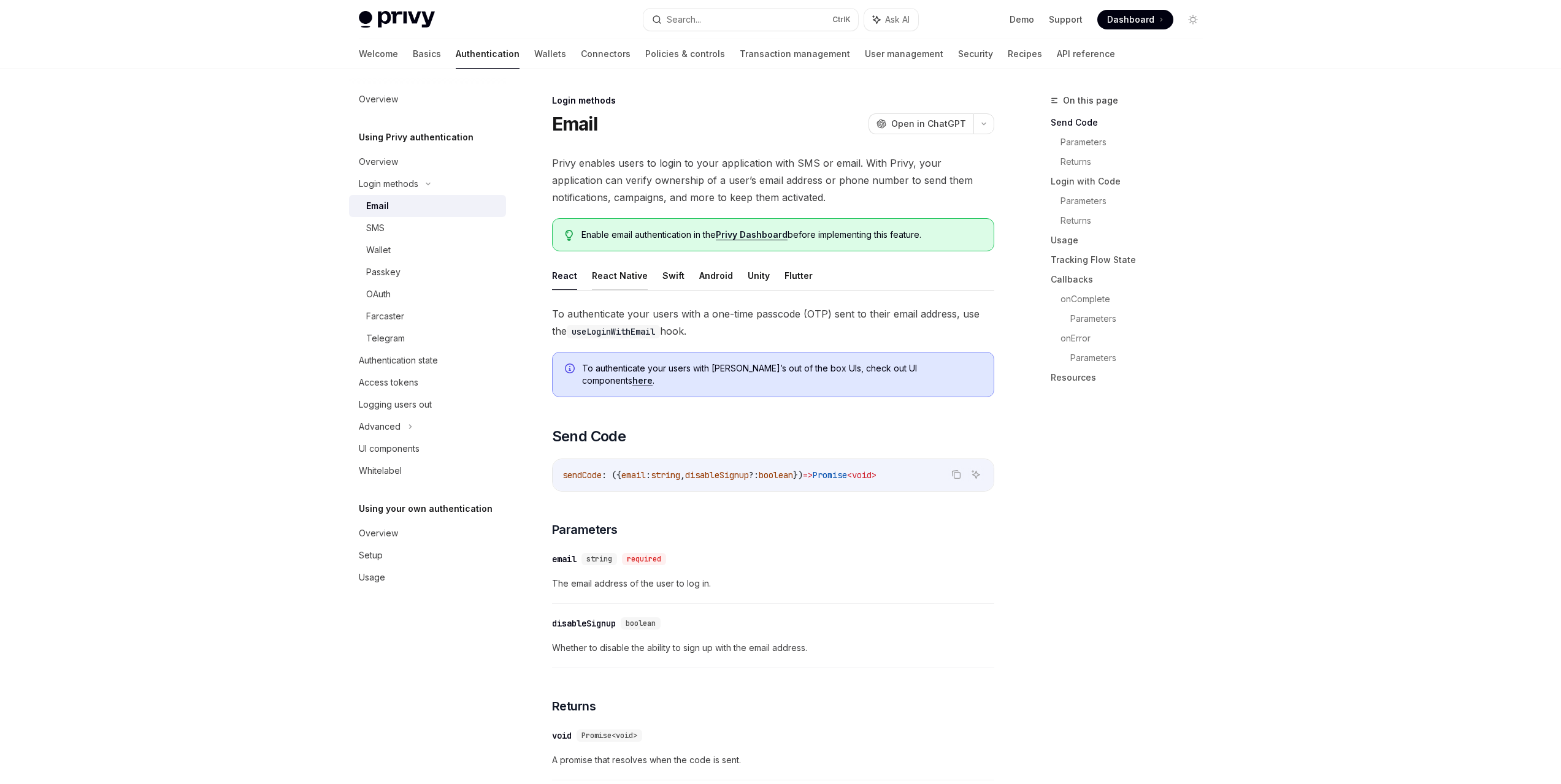
click at [612, 281] on button "React Native" at bounding box center [620, 276] width 56 height 29
type textarea "*"
